Goal: Find contact information: Find contact information

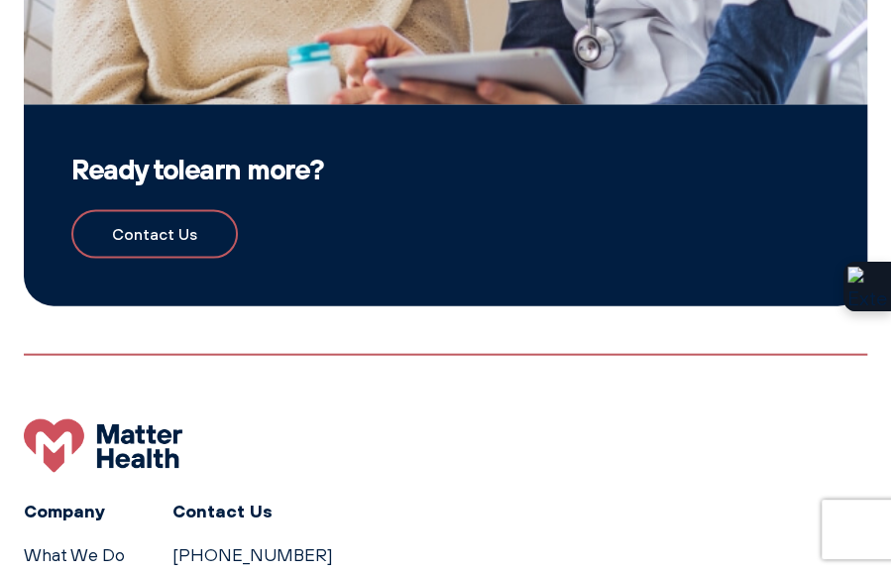
scroll to position [4286, 0]
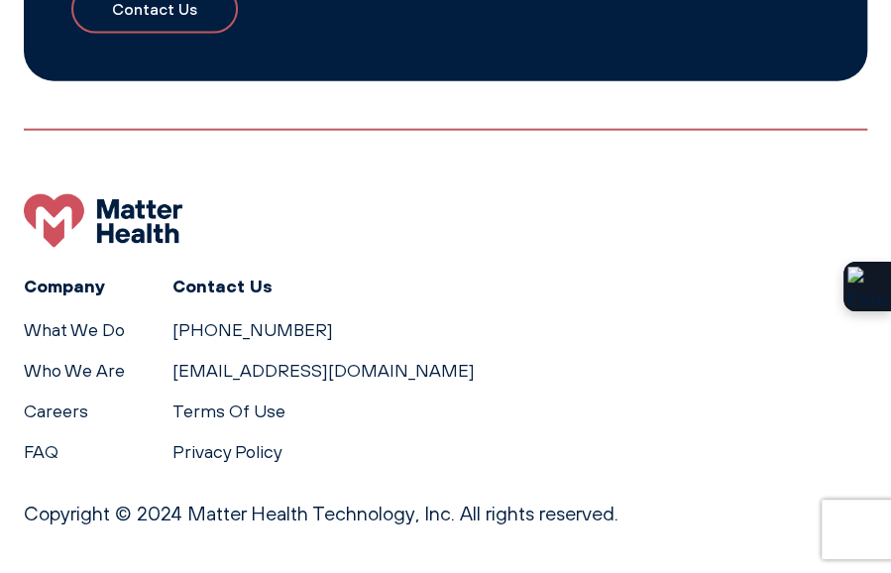
drag, startPoint x: 436, startPoint y: 364, endPoint x: 167, endPoint y: 368, distance: 268.5
click at [160, 368] on div "Company What We Do Who We Are Careers FAQ Contact Us 615-570-2330 Support@Matte…" at bounding box center [445, 368] width 843 height 194
copy link "[EMAIL_ADDRESS][DOMAIN_NAME]"
click at [99, 362] on link "Who We Are" at bounding box center [74, 370] width 101 height 21
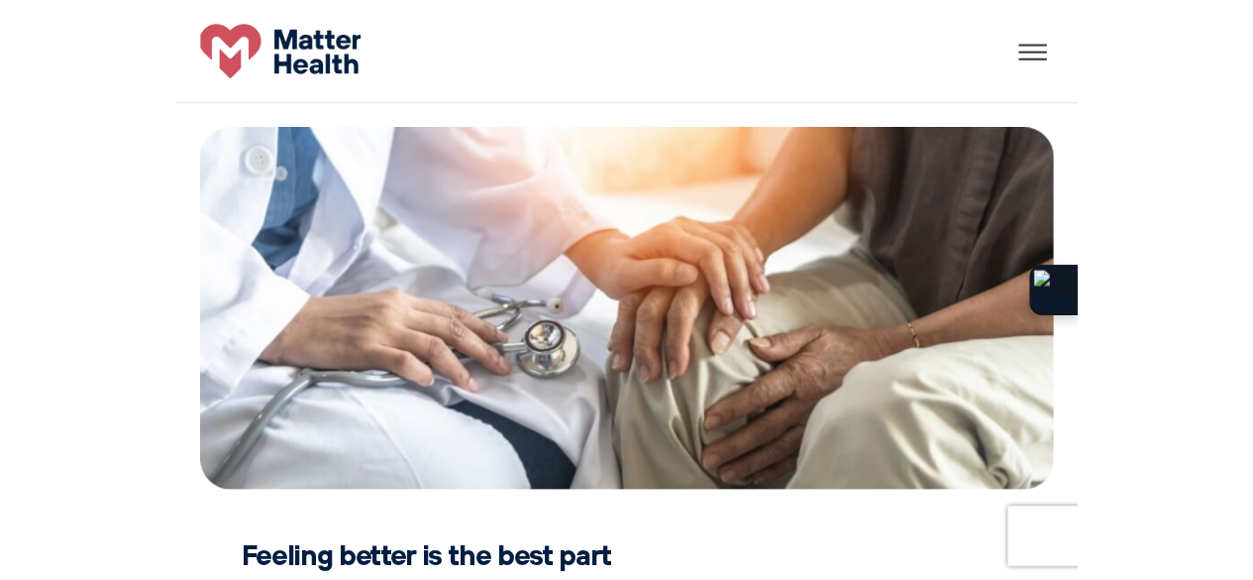
scroll to position [840, 0]
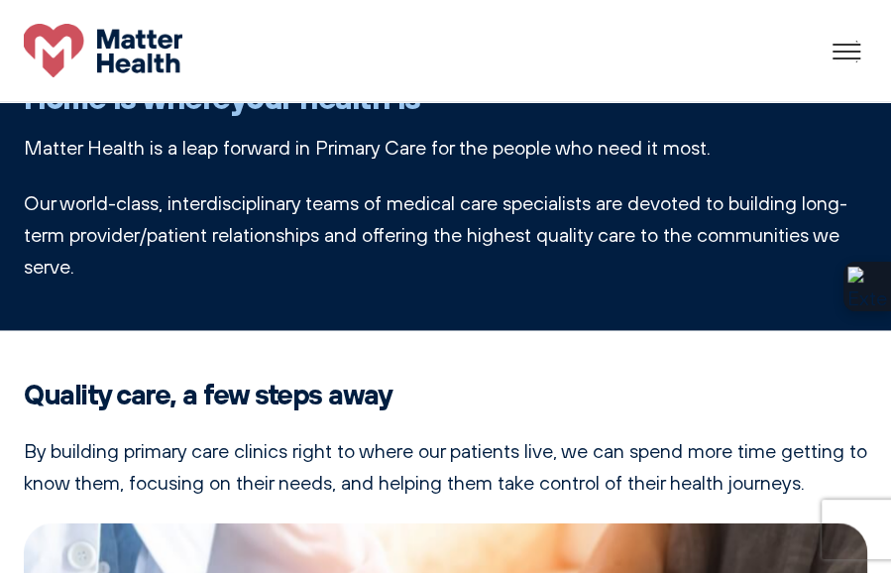
click at [854, 41] on div at bounding box center [847, 51] width 40 height 30
